Goal: Transaction & Acquisition: Obtain resource

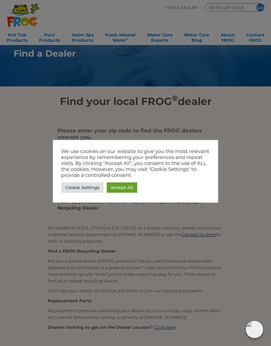
click at [233, 113] on div at bounding box center [135, 173] width 271 height 346
click at [84, 188] on link "Cookie Settings" at bounding box center [82, 187] width 42 height 10
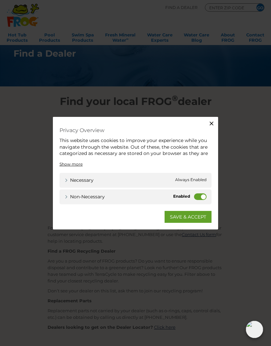
click at [196, 196] on label "Non-necessary" at bounding box center [200, 196] width 13 height 7
click at [0, 0] on input "Non-necessary" at bounding box center [0, 0] width 0 height 0
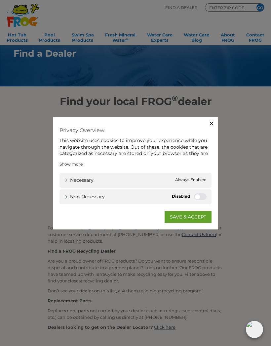
click at [186, 216] on link "SAVE & ACCEPT" at bounding box center [188, 217] width 47 height 12
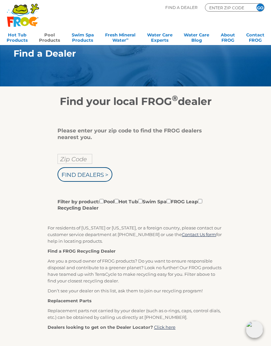
click at [49, 34] on link "Pool Products" at bounding box center [49, 36] width 21 height 13
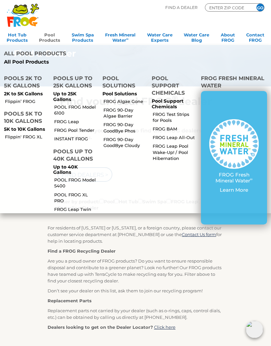
click at [71, 153] on h4 "Pools up to 40K Gallons" at bounding box center [73, 156] width 41 height 16
click at [71, 154] on h4 "Pools up to 40K Gallons" at bounding box center [73, 156] width 41 height 16
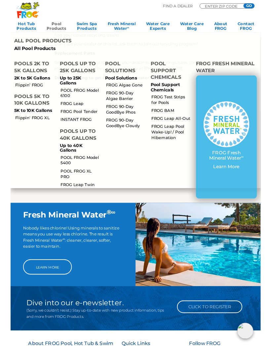
scroll to position [195, 0]
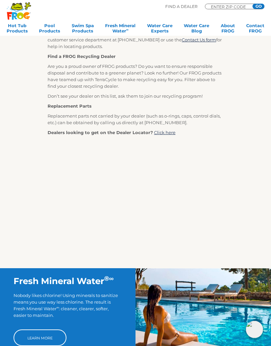
click at [35, 236] on div "Please enter your zip code to find the FROG dealers nearest you. Zip Code Find …" at bounding box center [136, 90] width 264 height 355
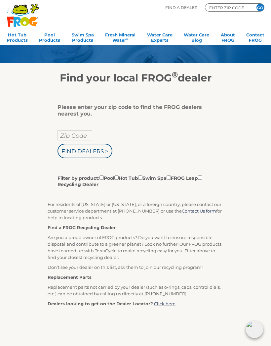
scroll to position [23, 0]
click at [78, 132] on input "Zip Code" at bounding box center [75, 136] width 35 height 10
type input "Zip Code"
click at [79, 136] on input "text" at bounding box center [75, 135] width 35 height 10
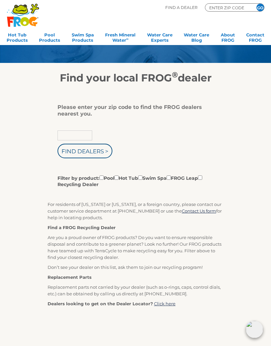
scroll to position [23, 0]
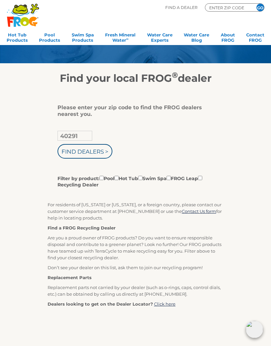
type input "40291"
click at [95, 150] on input "Find Dealers >" at bounding box center [85, 151] width 55 height 15
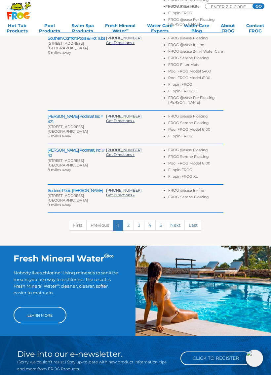
scroll to position [292, 0]
click at [128, 231] on link "2" at bounding box center [128, 225] width 11 height 11
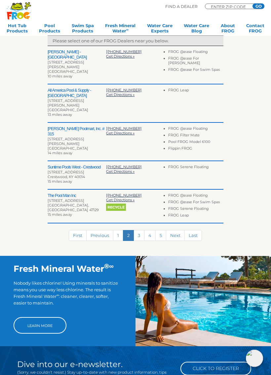
scroll to position [203, 0]
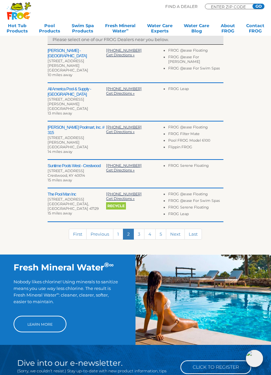
click at [135, 229] on link "3" at bounding box center [139, 234] width 11 height 11
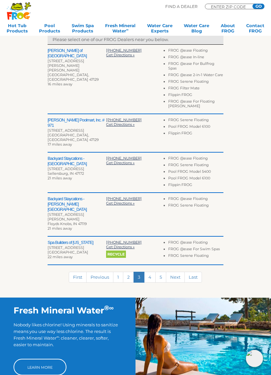
click at [150, 272] on link "4" at bounding box center [150, 277] width 12 height 11
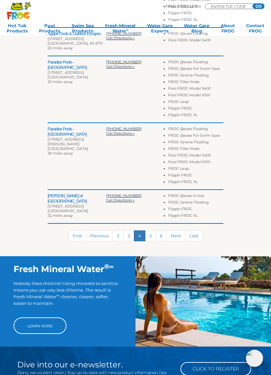
scroll to position [281, 0]
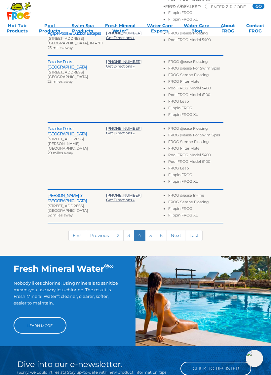
click at [151, 236] on link "5" at bounding box center [150, 235] width 11 height 11
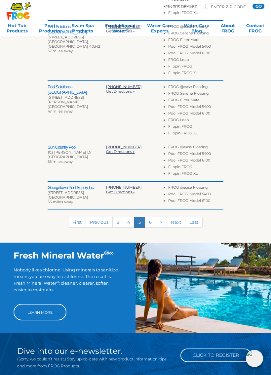
click at [149, 224] on link "6" at bounding box center [150, 222] width 11 height 11
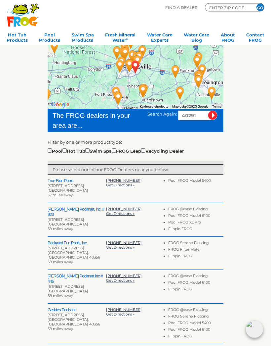
scroll to position [0, 0]
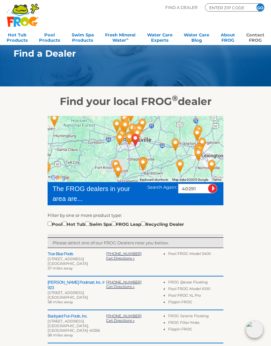
click at [255, 39] on link "Contact FROG" at bounding box center [256, 36] width 18 height 13
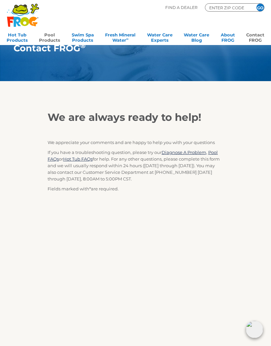
click at [53, 42] on link "Pool Products" at bounding box center [49, 36] width 21 height 13
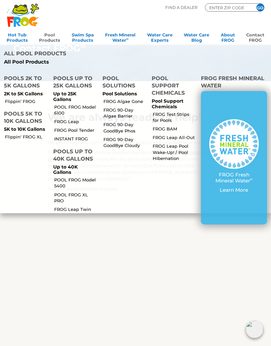
click at [76, 155] on h4 "Pools up to 40K Gallons" at bounding box center [73, 156] width 41 height 16
click at [68, 159] on h4 "Pools up to 40K Gallons" at bounding box center [73, 156] width 41 height 16
click at [29, 115] on h4 "Pools 5K to 10K Gallons" at bounding box center [24, 118] width 41 height 16
click at [54, 77] on h4 "Pools up to 25K Gallons" at bounding box center [73, 83] width 41 height 16
click at [117, 83] on h4 "Pool Solutions" at bounding box center [123, 83] width 41 height 16
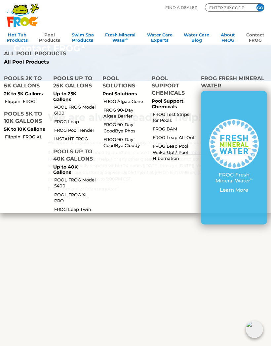
click at [185, 90] on h4 "Pool Support Chemicals" at bounding box center [172, 87] width 41 height 24
click at [201, 82] on li "FROG Fresh Mineral Water FROG Fresh Mineral Water ∞ Learn More" at bounding box center [234, 141] width 71 height 143
click at [218, 77] on h4 "FROG Fresh Mineral Water" at bounding box center [234, 83] width 66 height 16
click at [228, 33] on link "About FROG" at bounding box center [228, 36] width 14 height 13
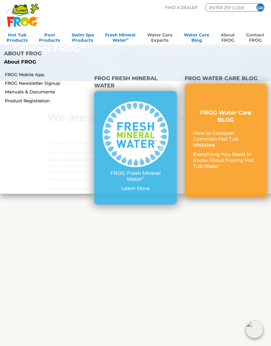
click at [156, 37] on link "Water Care Experts" at bounding box center [159, 36] width 25 height 13
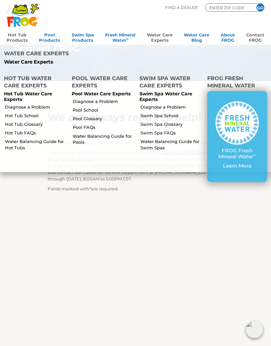
click at [18, 34] on link "Hot Tub Products" at bounding box center [17, 36] width 21 height 13
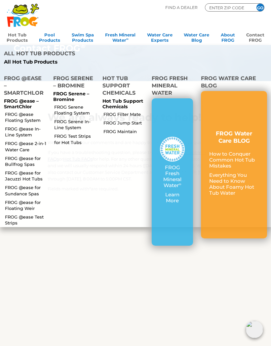
click at [21, 101] on p "FROG @ease – SmartChlor" at bounding box center [24, 103] width 41 height 11
click at [27, 107] on p "FROG @ease – SmartChlor" at bounding box center [24, 103] width 41 height 11
click at [24, 208] on link "FROG @ease for Floating Weir" at bounding box center [26, 205] width 43 height 12
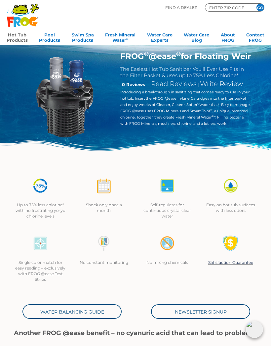
click at [235, 3] on div ".st130{clip-path:url(#SVGID_2_);fill-rule:evenodd;clip-rule:evenodd;fill:#C3CC0…" at bounding box center [136, 22] width 258 height 45
click at [230, 6] on input "ENTER ZIP CODE" at bounding box center [229, 8] width 40 height 6
type input "ENTER ZIP CODE"
